Goal: Information Seeking & Learning: Learn about a topic

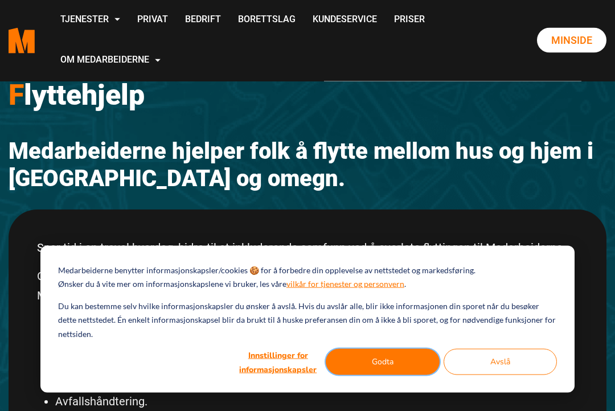
click at [396, 375] on button "Godta" at bounding box center [383, 362] width 114 height 26
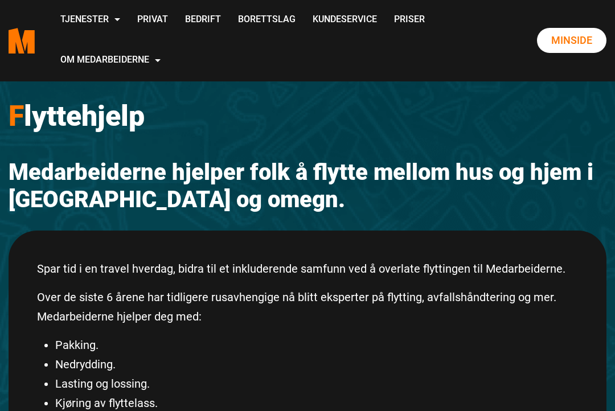
click at [176, 20] on link "Privat" at bounding box center [153, 20] width 48 height 40
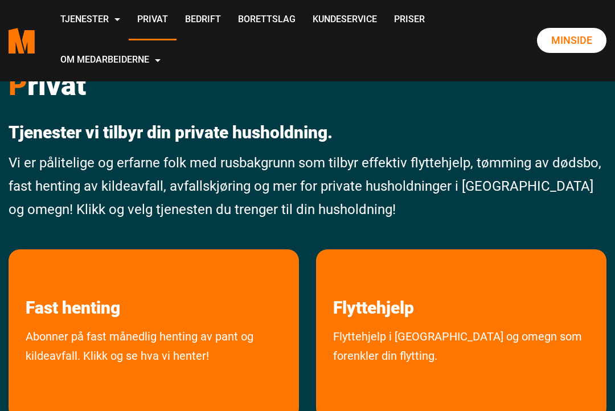
click at [304, 40] on link "Kundeservice" at bounding box center [344, 20] width 81 height 40
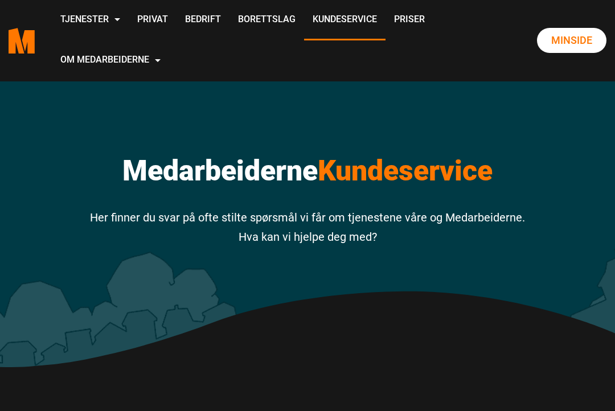
click at [0, 0] on link "Om oss" at bounding box center [0, 0] width 0 height 0
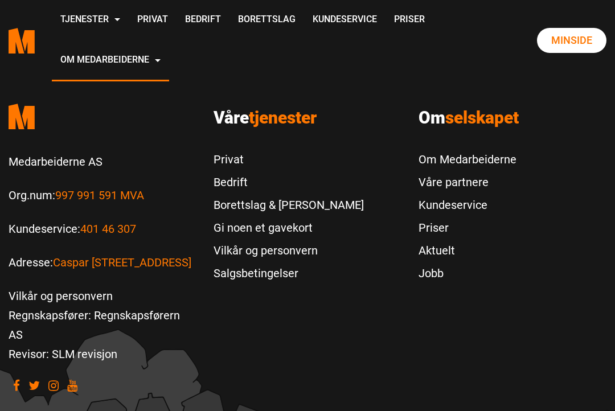
scroll to position [3551, 0]
click at [506, 149] on link "Om Medarbeiderne" at bounding box center [467, 160] width 98 height 23
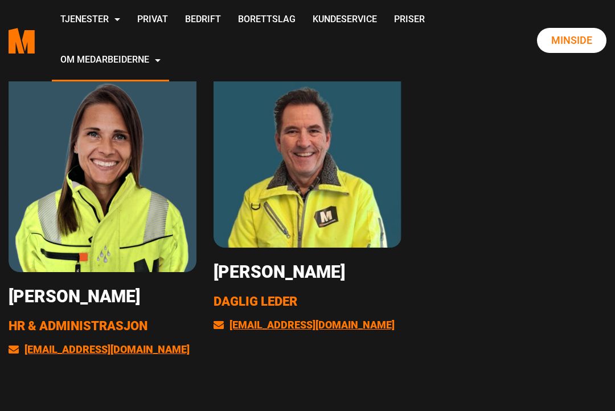
scroll to position [2255, 0]
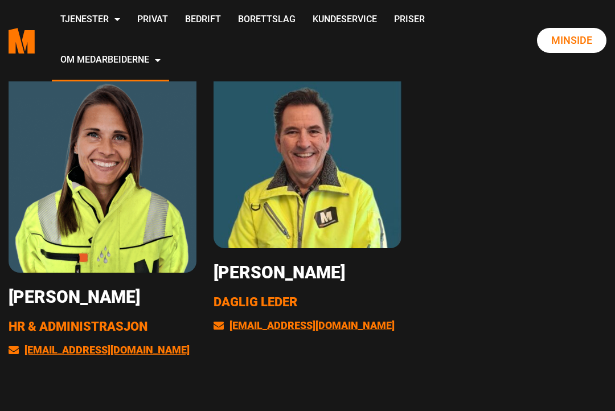
click at [176, 14] on link "Privat" at bounding box center [153, 20] width 48 height 40
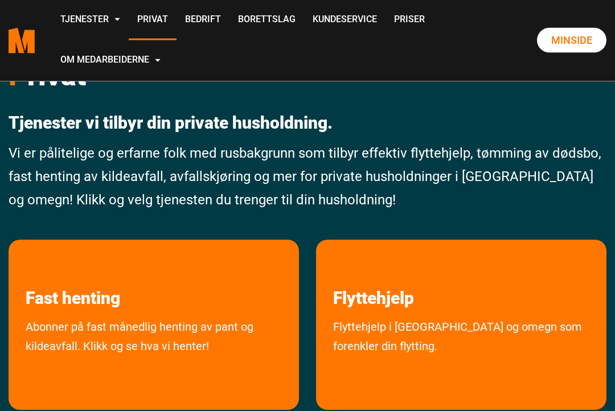
scroll to position [10, 0]
click at [0, 0] on link "Om oss" at bounding box center [0, 0] width 0 height 0
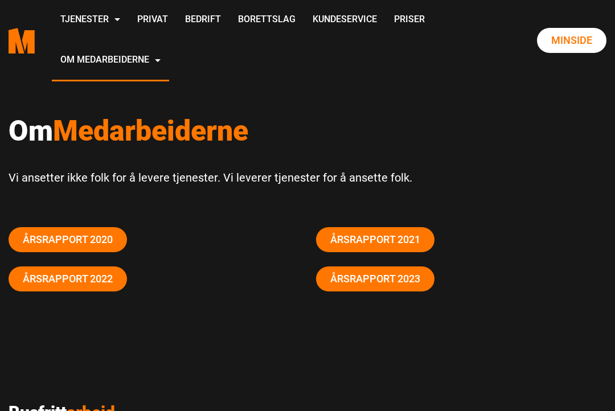
click at [413, 287] on link "Årsrapport 2023" at bounding box center [375, 278] width 118 height 25
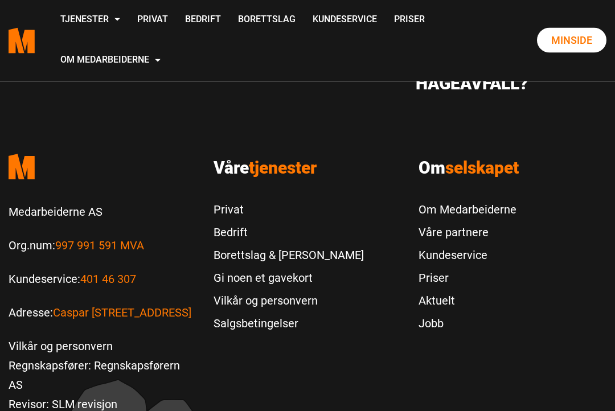
scroll to position [4479, 0]
click at [474, 231] on link "Våre partnere" at bounding box center [467, 232] width 98 height 23
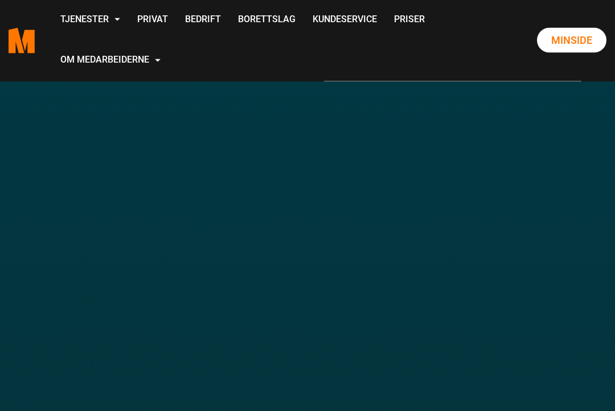
scroll to position [108, 0]
click at [304, 40] on link "Kundeservice" at bounding box center [344, 20] width 81 height 40
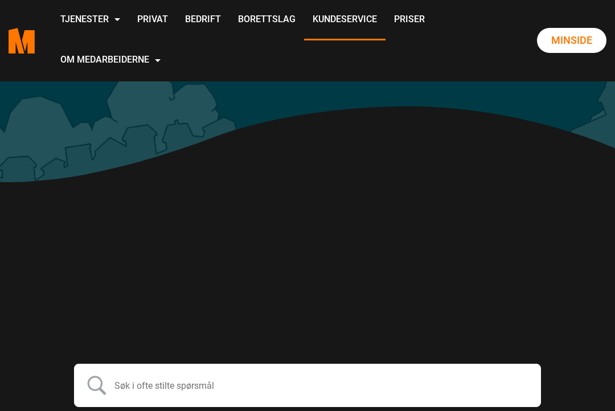
scroll to position [207, 0]
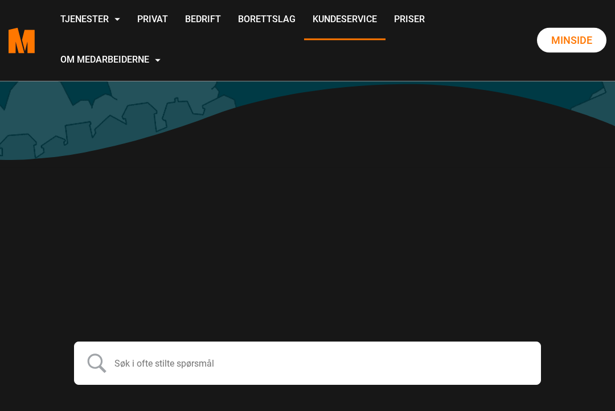
click at [385, 40] on link "Priser" at bounding box center [409, 20] width 48 height 40
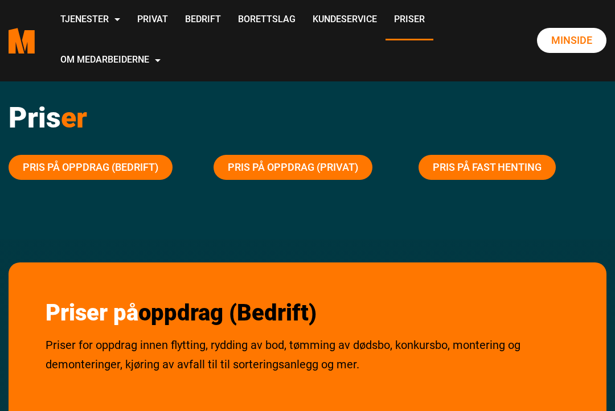
click at [240, 167] on link "Pris på oppdrag (Privat)" at bounding box center [292, 167] width 159 height 25
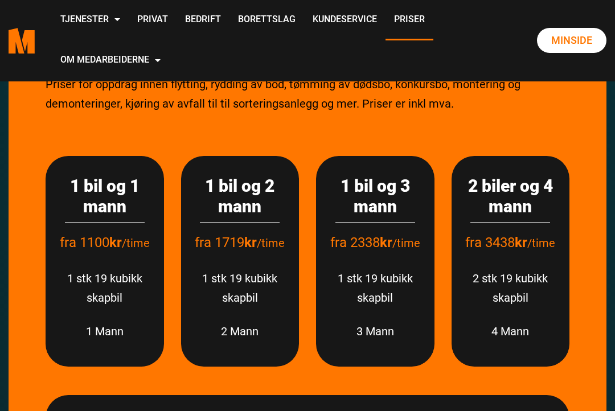
click at [517, 120] on div "Priser på oppdrag (Privat) [PERSON_NAME] for oppdrag innen flytting, rydding av…" at bounding box center [307, 78] width 541 height 97
click at [0, 0] on link "Aktuelt" at bounding box center [0, 0] width 0 height 0
